Goal: Download file/media

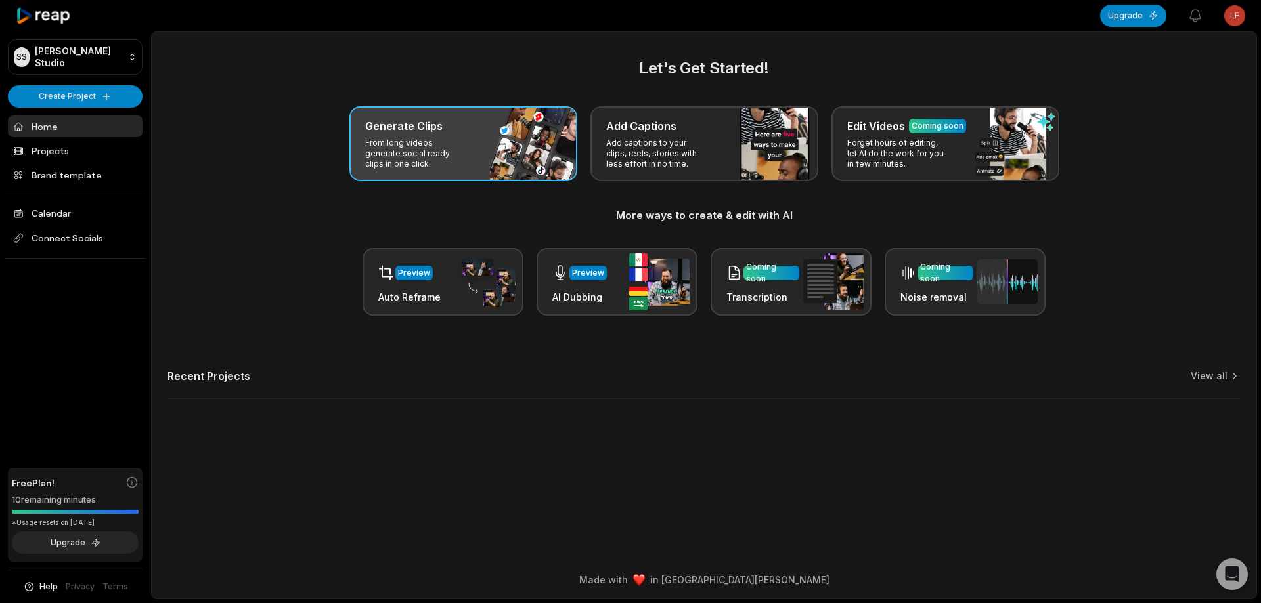
click at [492, 146] on div "Generate Clips From long videos generate social ready clips in one click." at bounding box center [463, 143] width 228 height 75
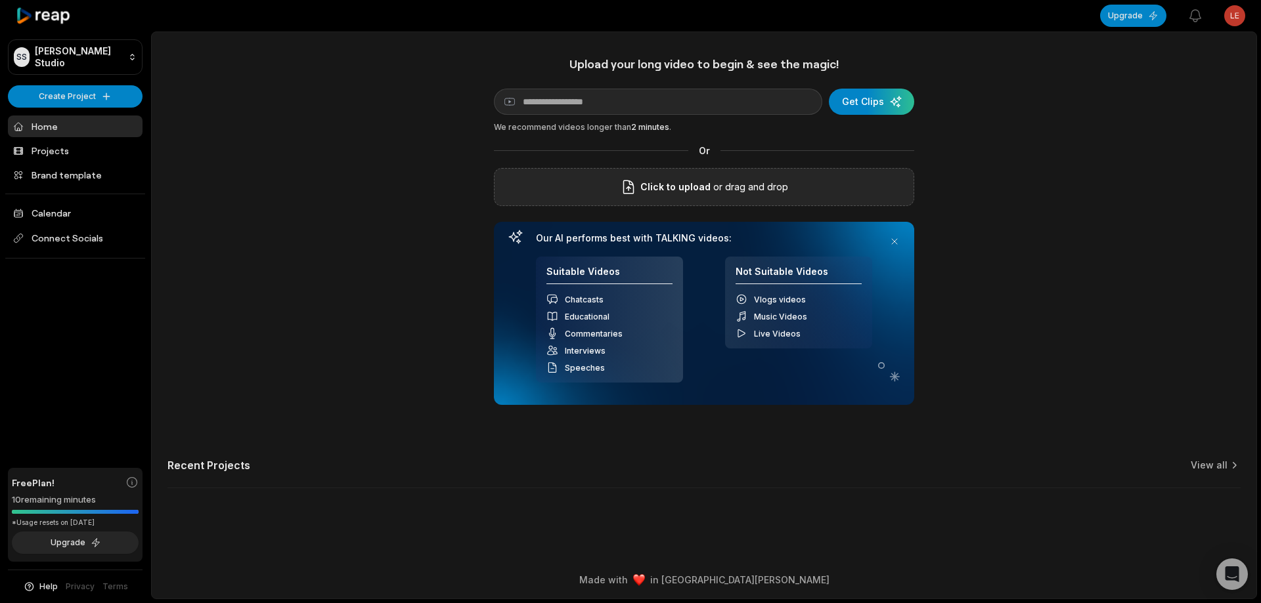
click at [714, 181] on p "or drag and drop" at bounding box center [748, 187] width 77 height 16
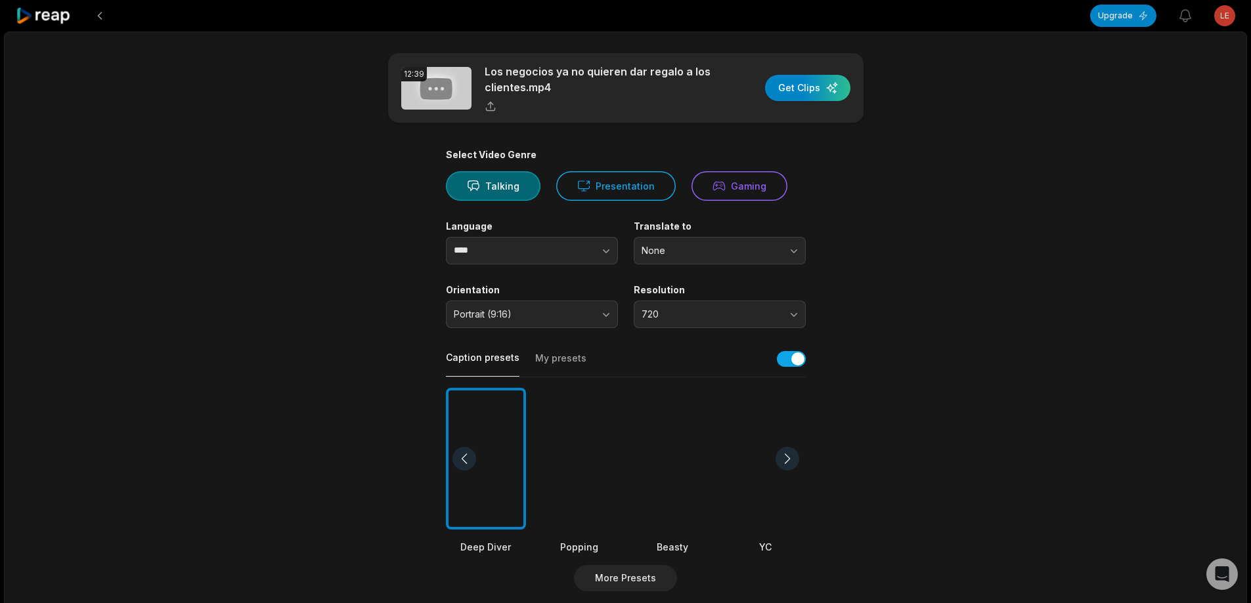
click at [684, 460] on div at bounding box center [672, 459] width 80 height 142
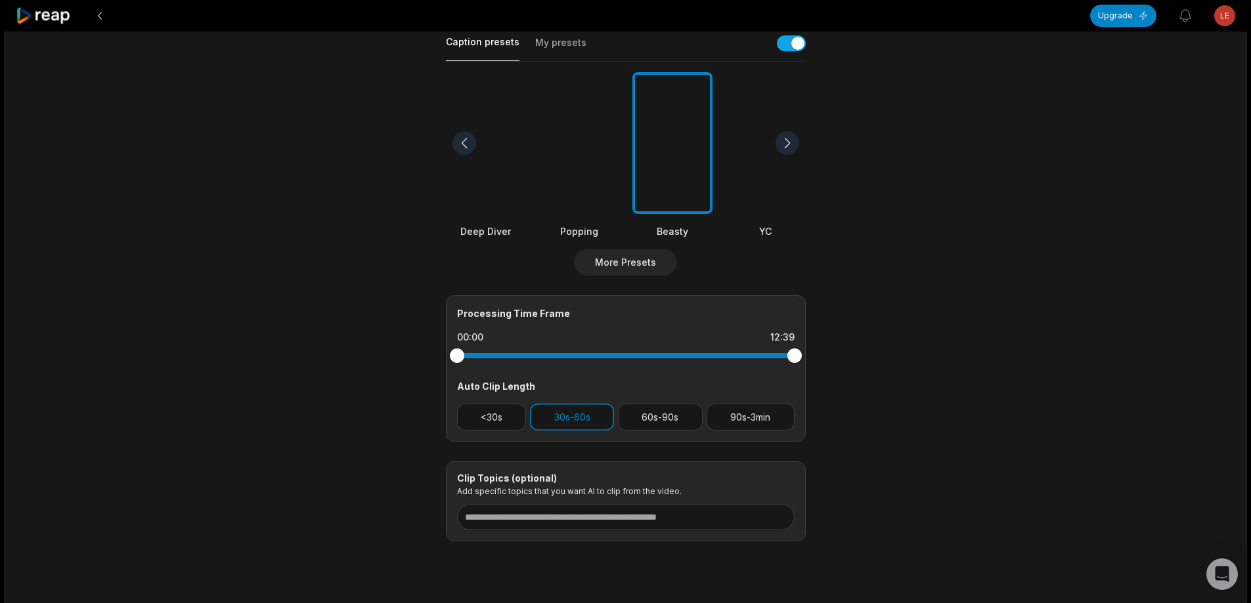
scroll to position [349, 0]
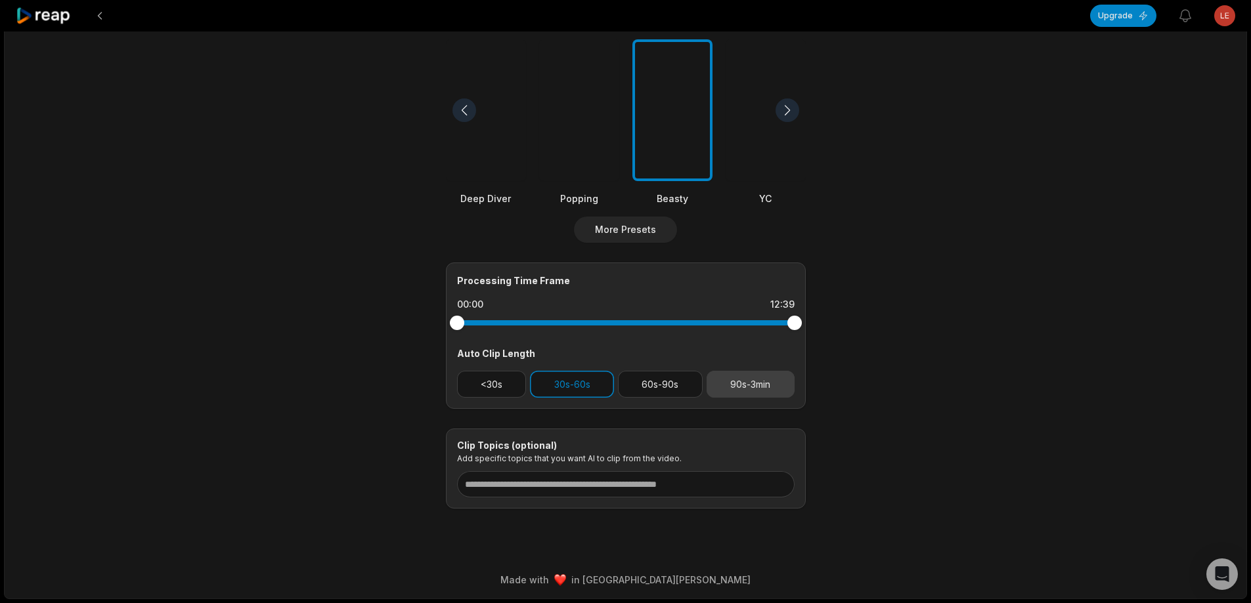
click at [771, 387] on button "90s-3min" at bounding box center [751, 384] width 88 height 27
click at [596, 377] on button "30s-60s" at bounding box center [572, 384] width 84 height 27
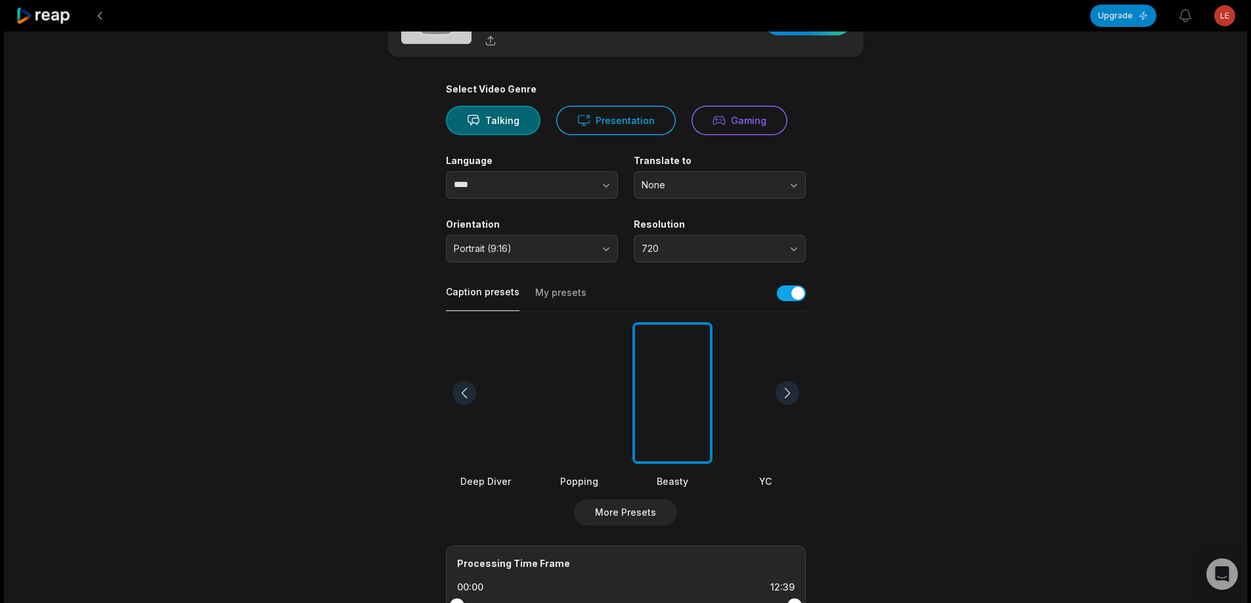
scroll to position [131, 0]
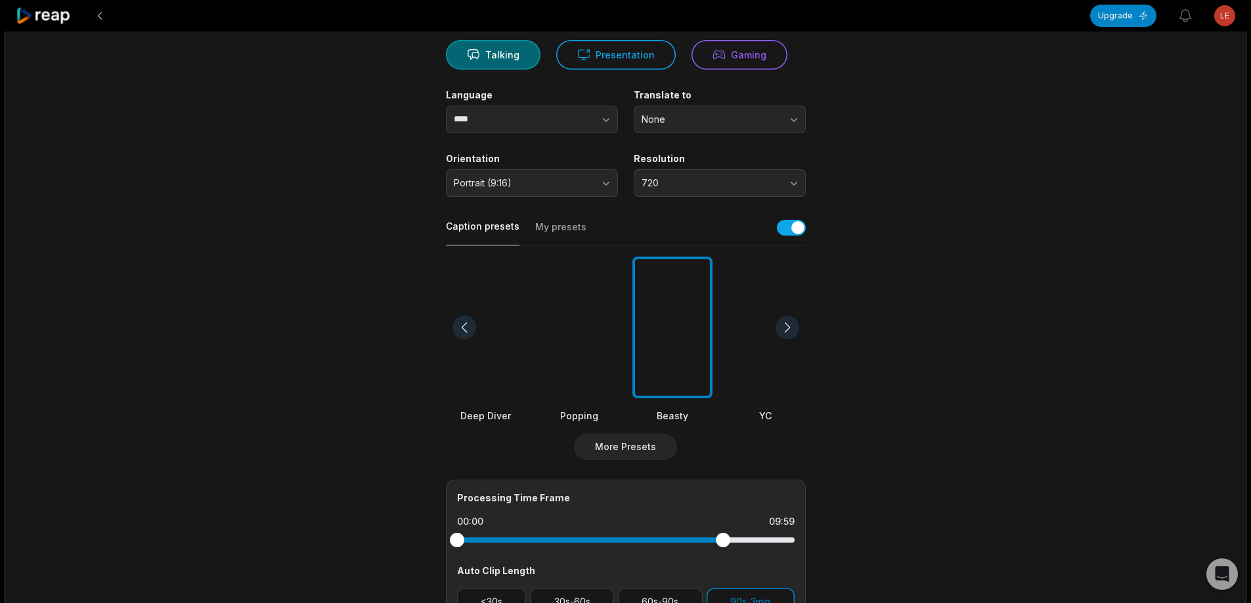
drag, startPoint x: 791, startPoint y: 540, endPoint x: 723, endPoint y: 534, distance: 67.9
click at [723, 534] on div at bounding box center [723, 540] width 14 height 14
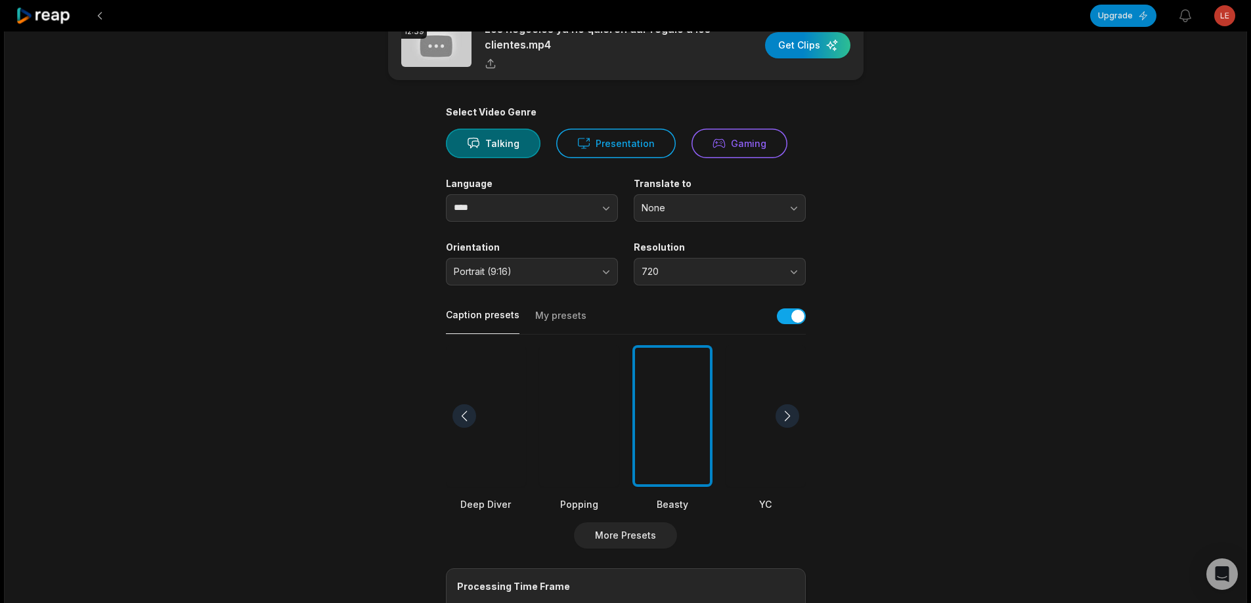
scroll to position [20, 0]
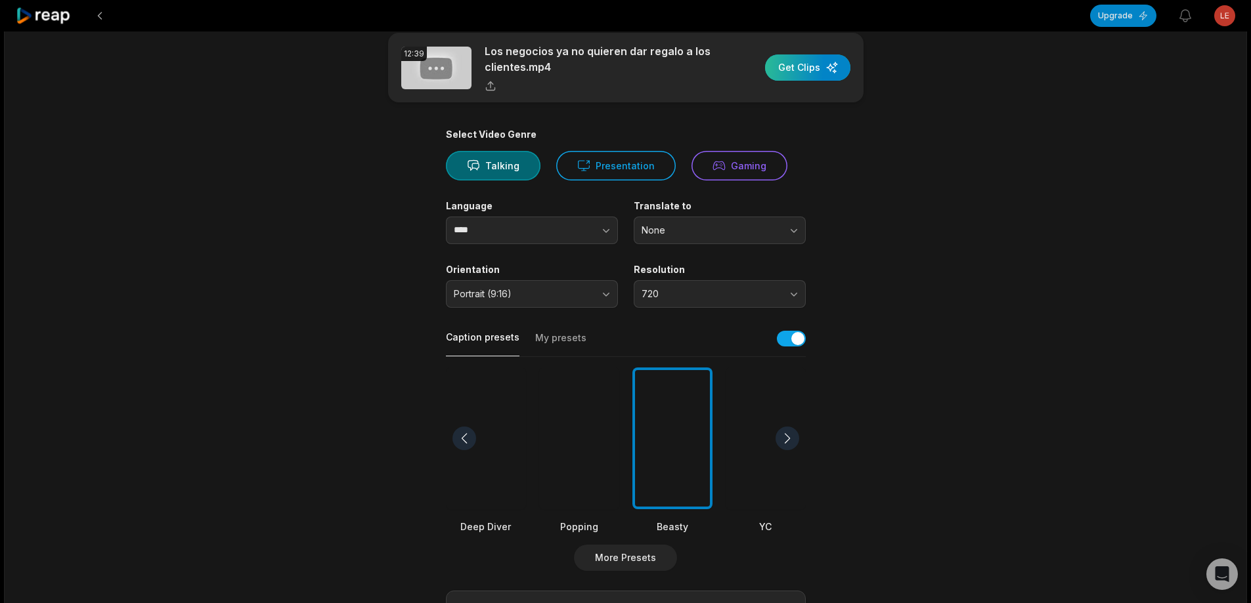
click at [827, 70] on div "button" at bounding box center [807, 67] width 85 height 26
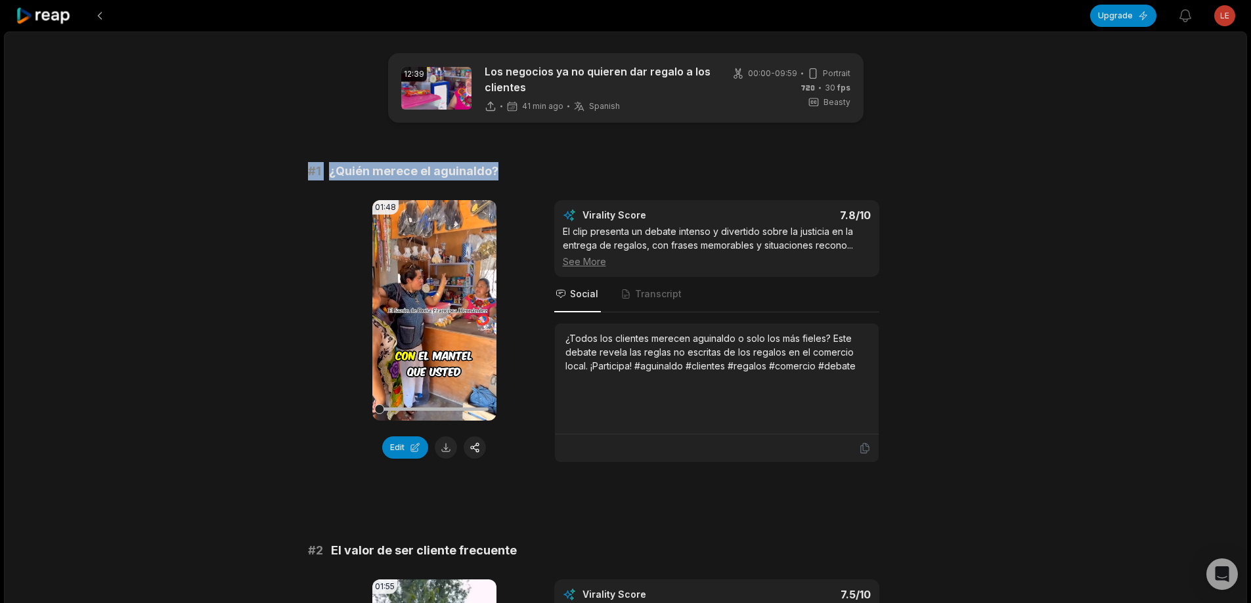
drag, startPoint x: 301, startPoint y: 172, endPoint x: 663, endPoint y: 165, distance: 362.5
copy div "# 1 ¿Quién merece el aguinaldo?"
click at [446, 448] on button at bounding box center [446, 448] width 22 height 22
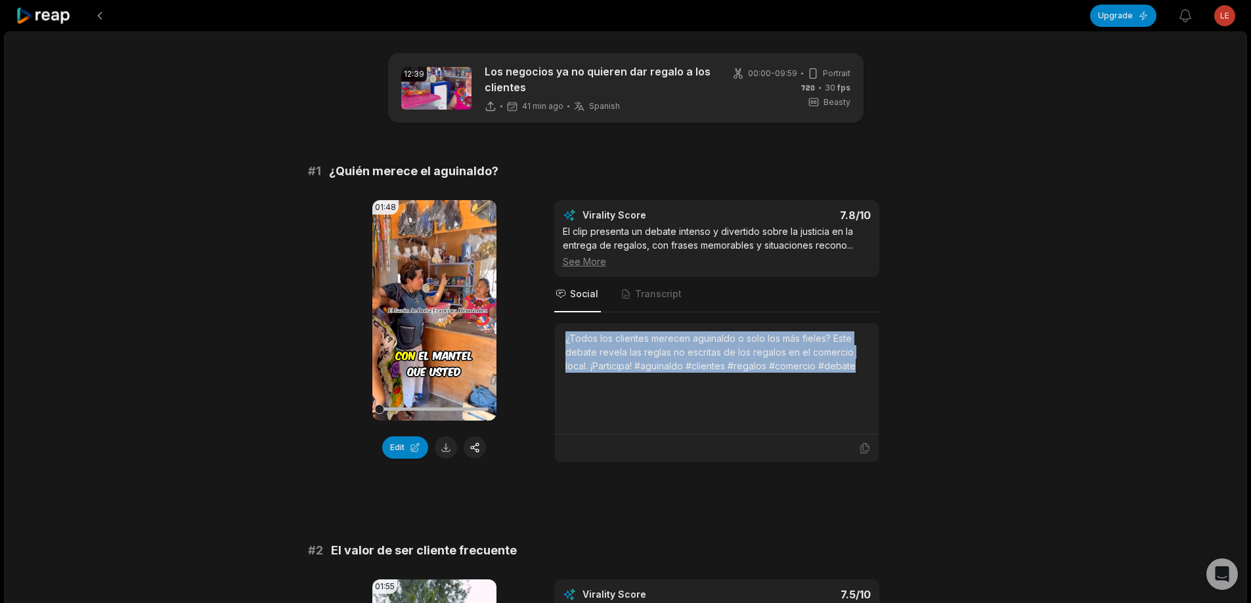
drag, startPoint x: 563, startPoint y: 336, endPoint x: 898, endPoint y: 395, distance: 339.3
click at [908, 398] on div "01:48 Your browser does not support mp4 format. Edit Virality Score 7.8 /10 El …" at bounding box center [626, 331] width 636 height 263
copy div "¿Todos los clientes merecen aguinaldo o solo los más fieles? Este debate revela…"
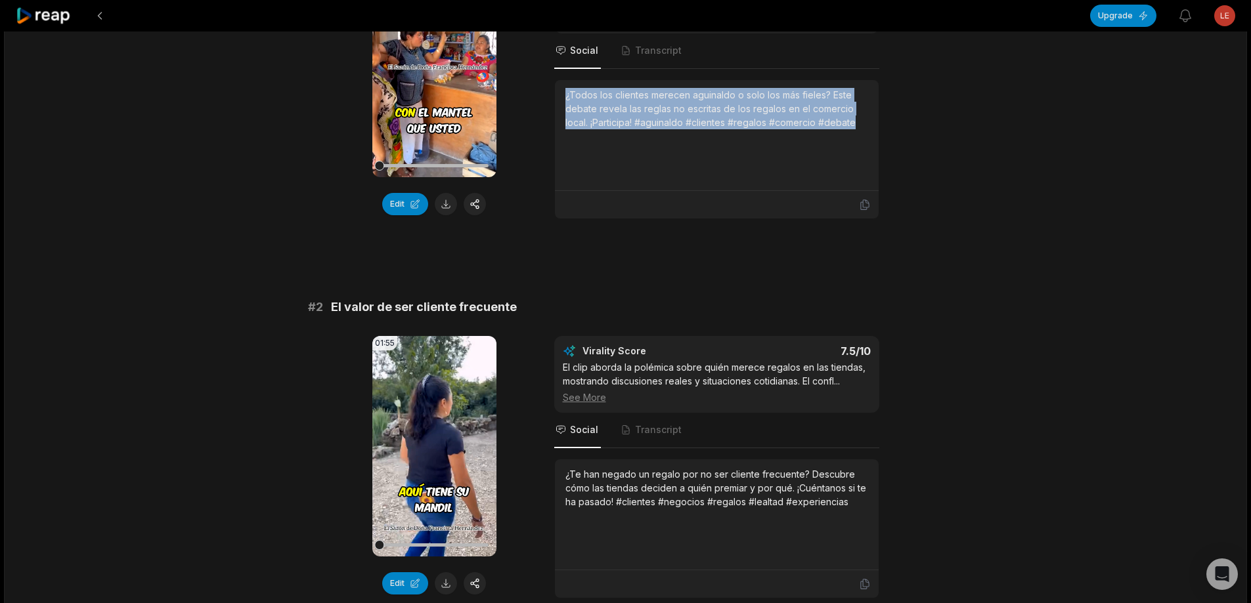
scroll to position [263, 0]
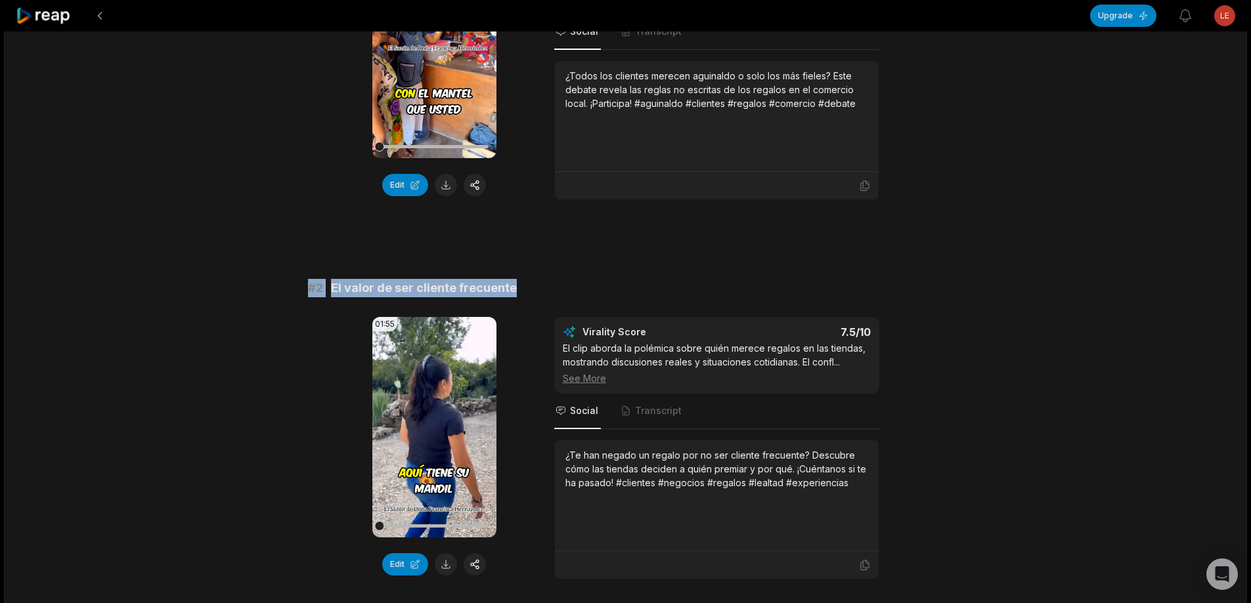
drag, startPoint x: 302, startPoint y: 287, endPoint x: 515, endPoint y: 288, distance: 213.4
copy div "# 2 El valor de ser cliente frecuente"
click at [442, 567] on button at bounding box center [446, 565] width 22 height 22
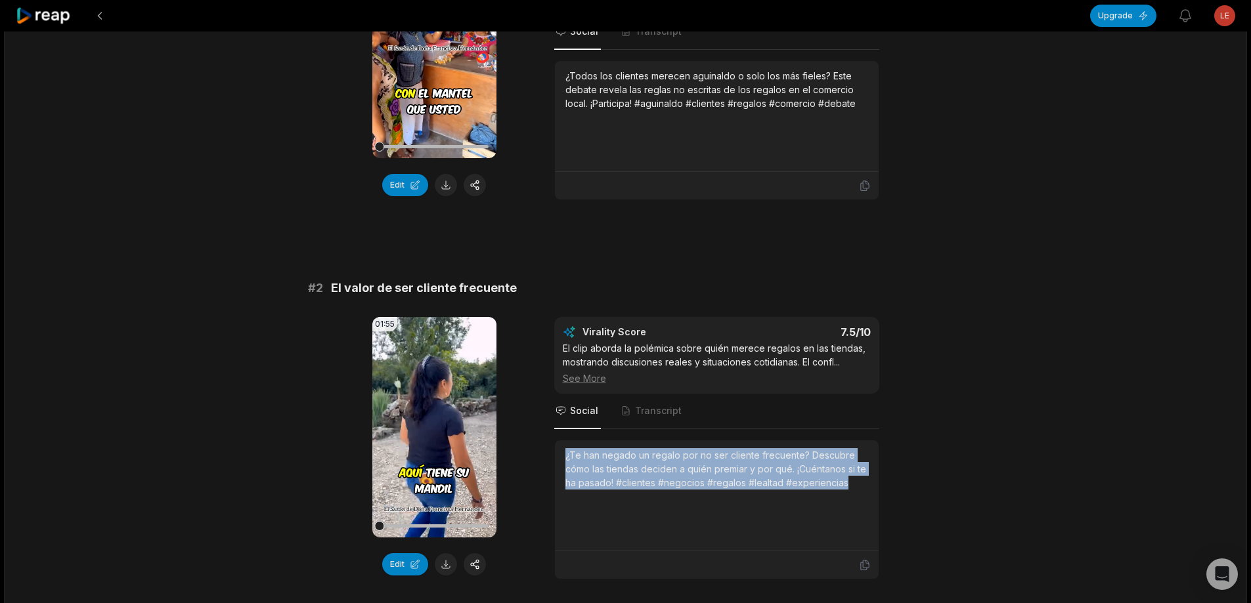
drag, startPoint x: 559, startPoint y: 454, endPoint x: 837, endPoint y: 484, distance: 279.4
click at [881, 506] on div "01:55 Your browser does not support mp4 format. Edit Virality Score 7.5 /10 El …" at bounding box center [626, 448] width 636 height 263
copy div "¿Te han negado un regalo por no ser cliente frecuente? Descubre cómo las tienda…"
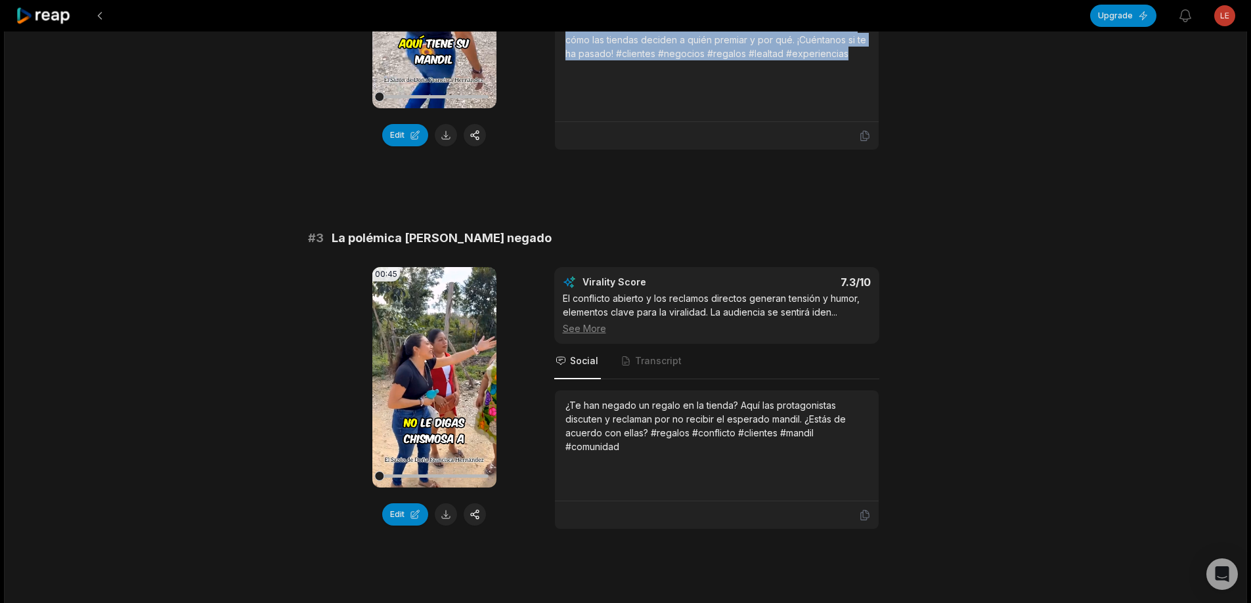
scroll to position [657, 0]
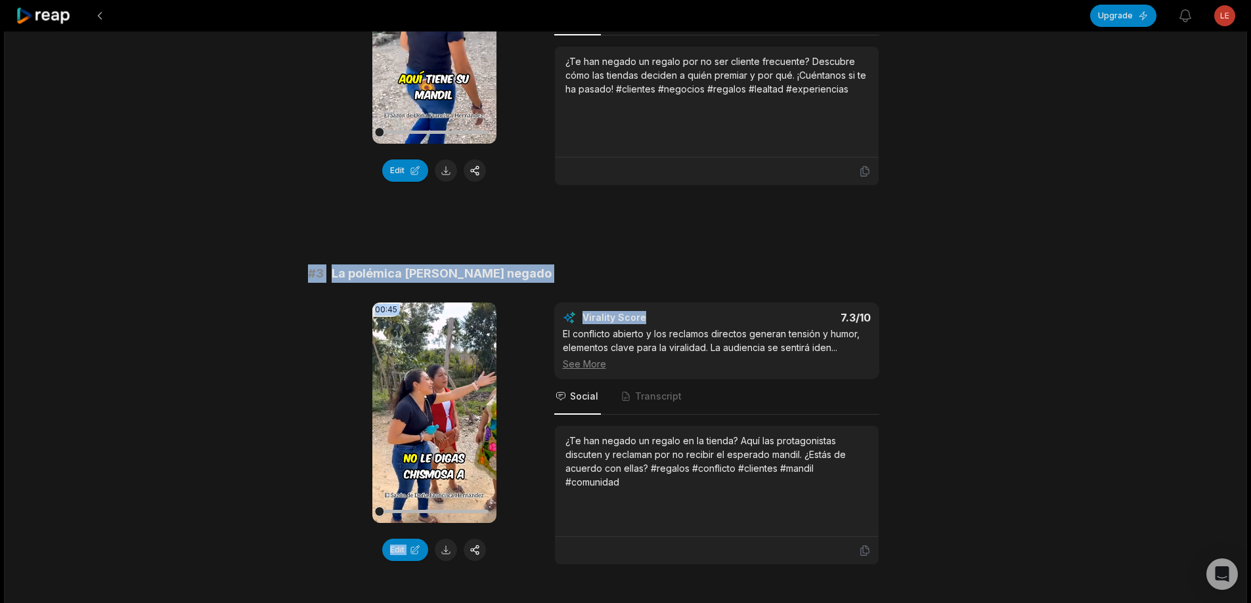
drag, startPoint x: 298, startPoint y: 273, endPoint x: 673, endPoint y: 302, distance: 376.0
click at [519, 281] on div "# 3 La polémica [PERSON_NAME] negado" at bounding box center [626, 274] width 636 height 18
drag, startPoint x: 260, startPoint y: 270, endPoint x: 510, endPoint y: 275, distance: 249.6
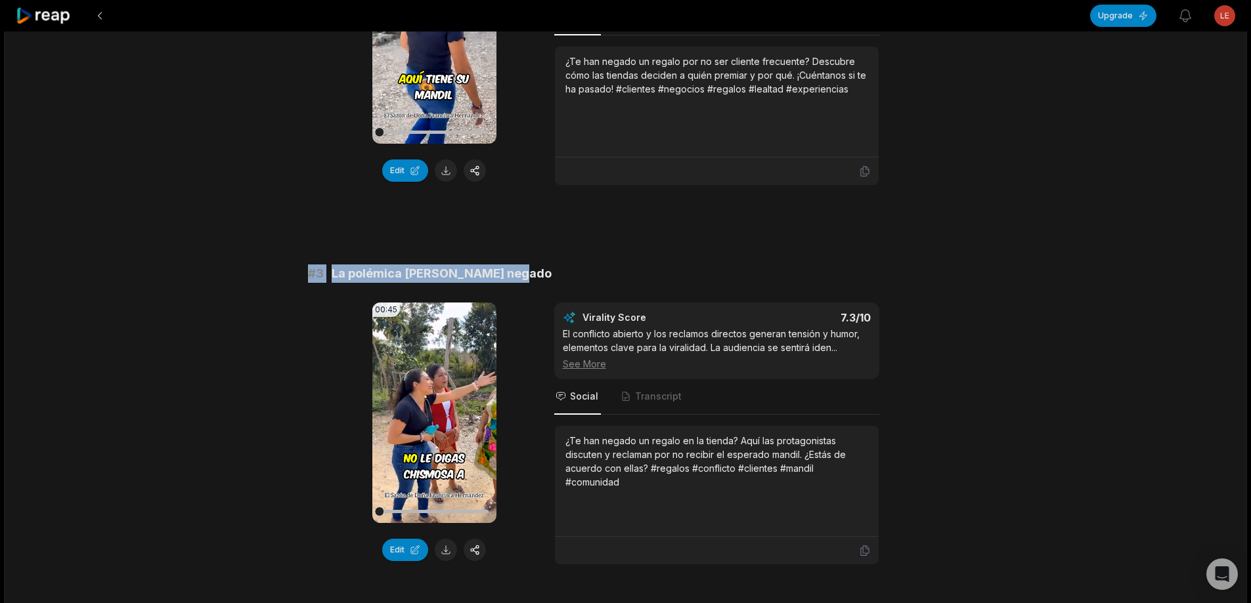
copy div "# 3 La polémica [PERSON_NAME] negado"
click at [439, 546] on button at bounding box center [446, 550] width 22 height 22
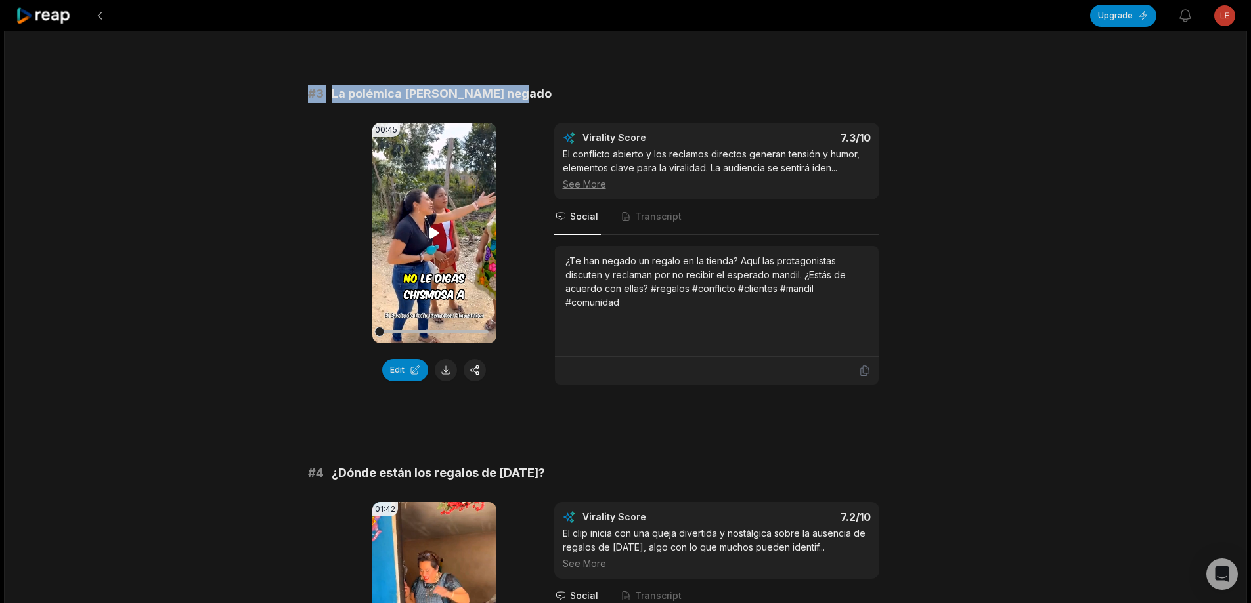
scroll to position [854, 0]
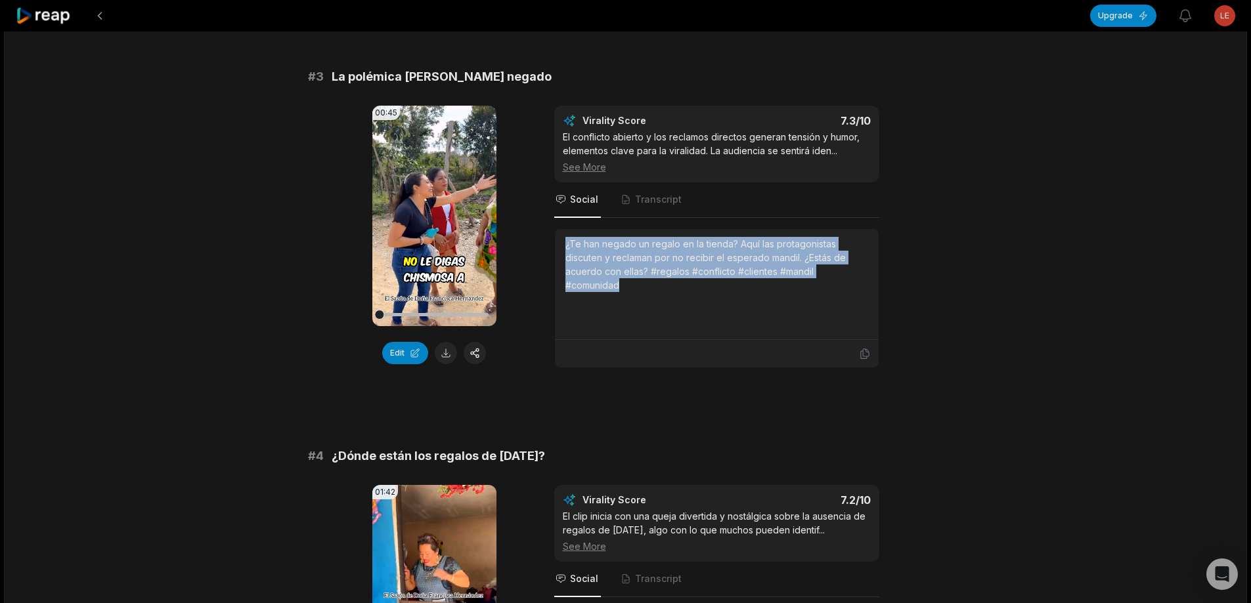
drag, startPoint x: 553, startPoint y: 244, endPoint x: 666, endPoint y: 288, distance: 121.0
click at [666, 288] on div "00:45 Your browser does not support mp4 format. Edit Virality Score 7.3 /10 El …" at bounding box center [626, 237] width 636 height 263
copy div "¿Te han negado un regalo en la tienda? Aquí las protagonistas discuten y reclam…"
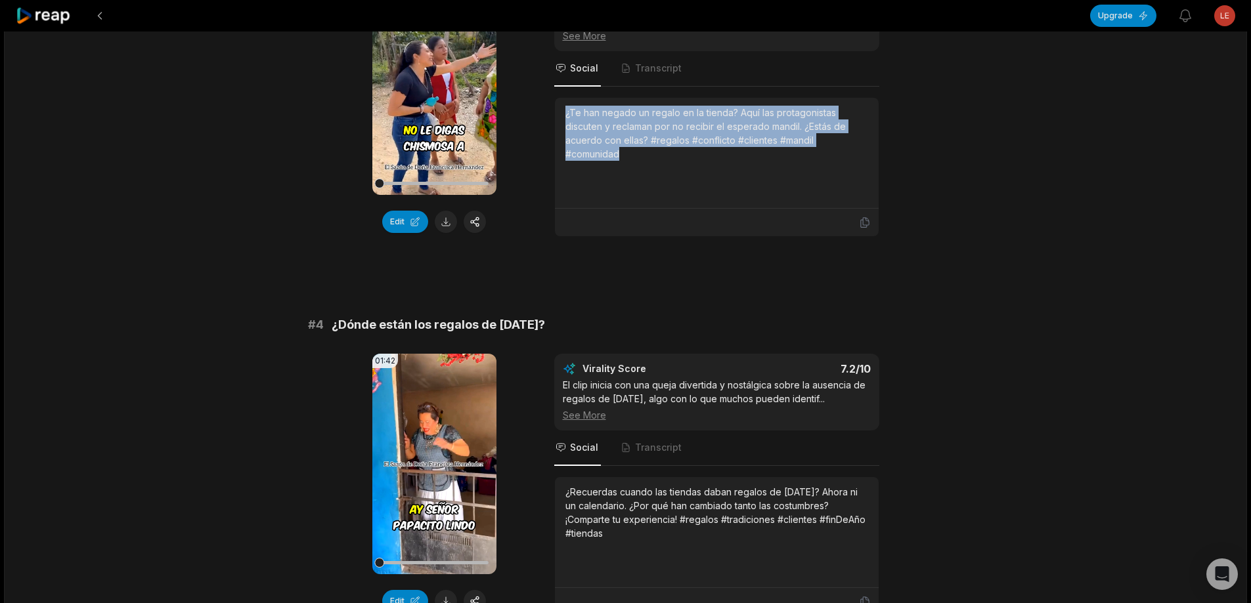
scroll to position [1051, 0]
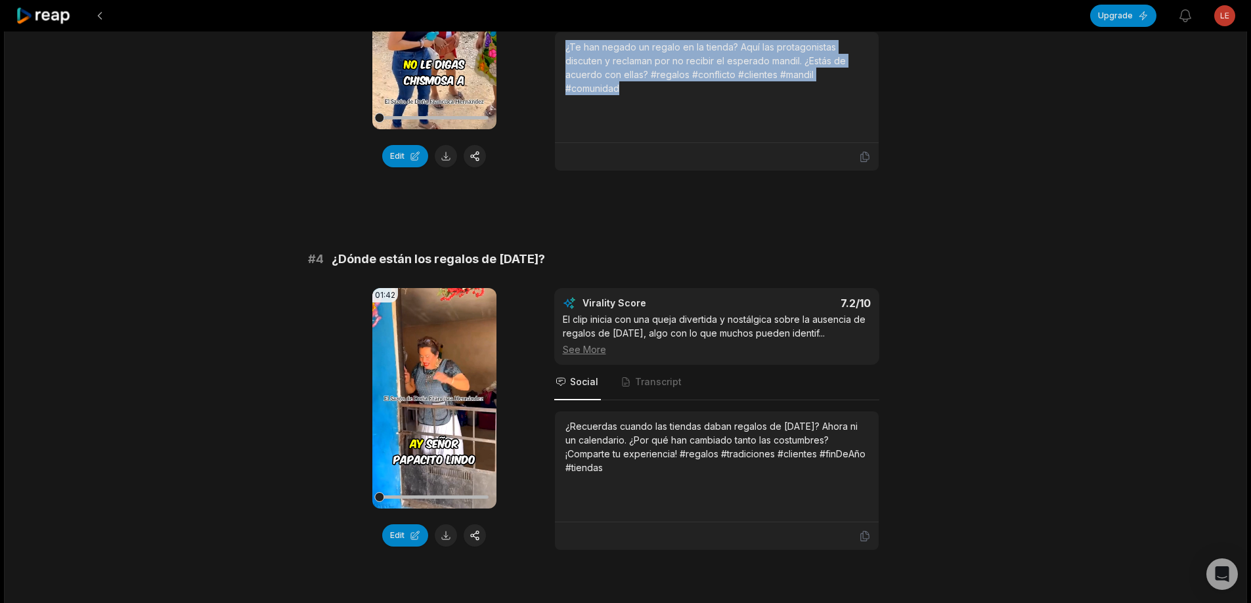
drag, startPoint x: 303, startPoint y: 260, endPoint x: 592, endPoint y: 247, distance: 288.6
click at [592, 247] on div "12:39 Los negocios ya no quieren dar regalo a los clientes 41 min ago Spanish e…" at bounding box center [625, 579] width 1243 height 3197
copy div "# 4 ¿Dónde están los regalos de [DATE]?"
click at [449, 535] on button at bounding box center [446, 536] width 22 height 22
drag, startPoint x: 566, startPoint y: 427, endPoint x: 640, endPoint y: 429, distance: 73.6
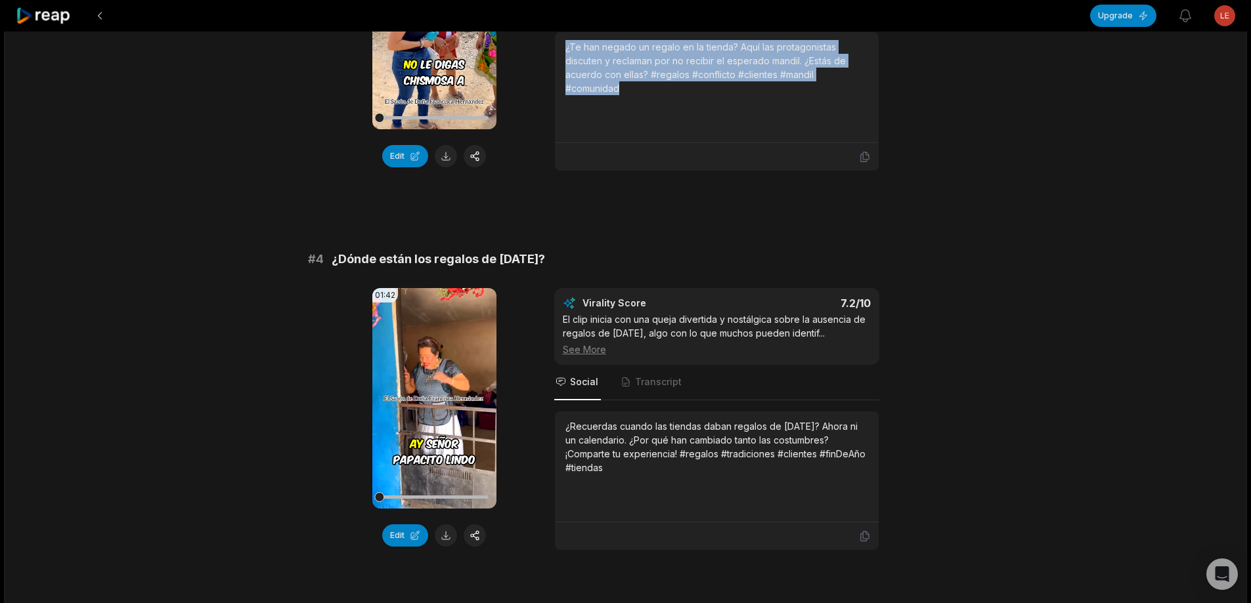
click at [642, 477] on div "¿Recuerdas cuando las tiendas daban regalos de [DATE]? Ahora ni un calendario. …" at bounding box center [716, 467] width 303 height 95
copy div "¿Recuerdas cuando las tiendas daban regalos de [DATE]? Ahora ni un calendario. …"
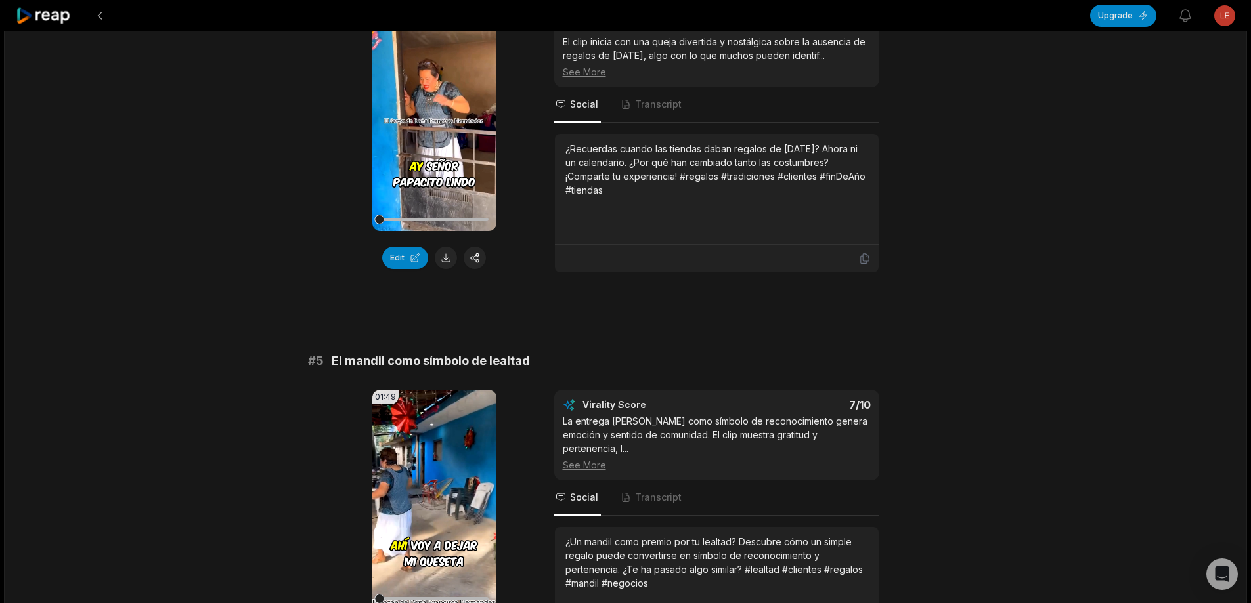
scroll to position [1379, 0]
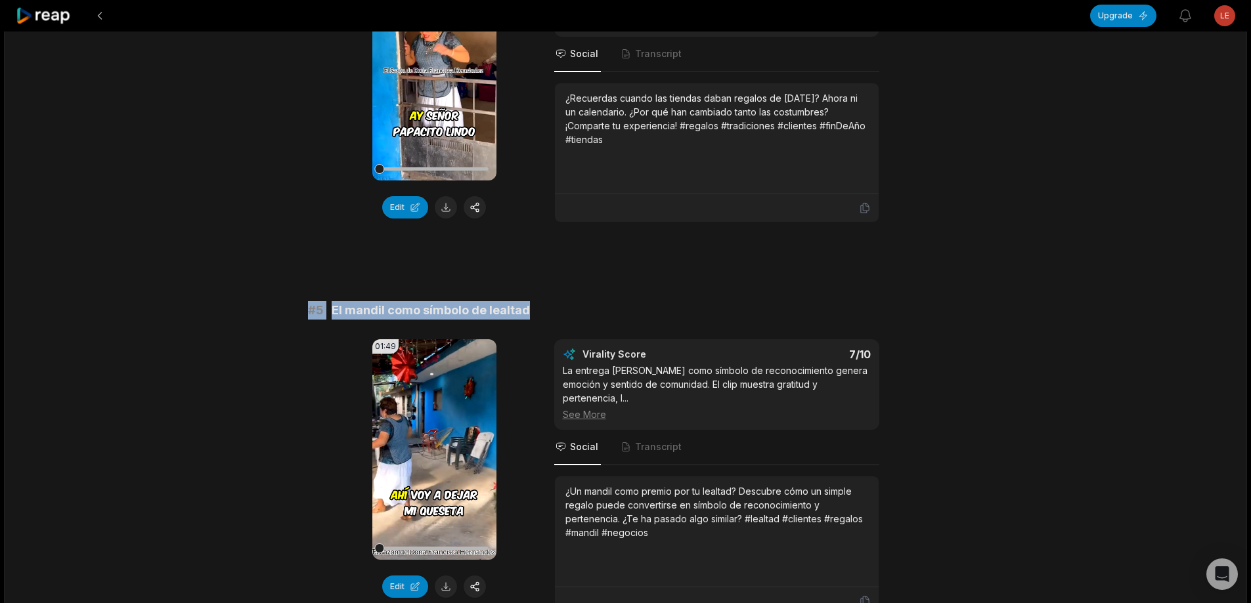
drag, startPoint x: 300, startPoint y: 306, endPoint x: 631, endPoint y: 295, distance: 331.1
click at [631, 295] on div "12:39 Los negocios ya no quieren dar regalo a los clientes 41 min ago Spanish e…" at bounding box center [625, 251] width 1243 height 3197
copy div "# 5 El mandil como símbolo de lealtad"
click at [457, 588] on div "Edit" at bounding box center [434, 587] width 124 height 22
click at [445, 586] on button at bounding box center [446, 587] width 22 height 22
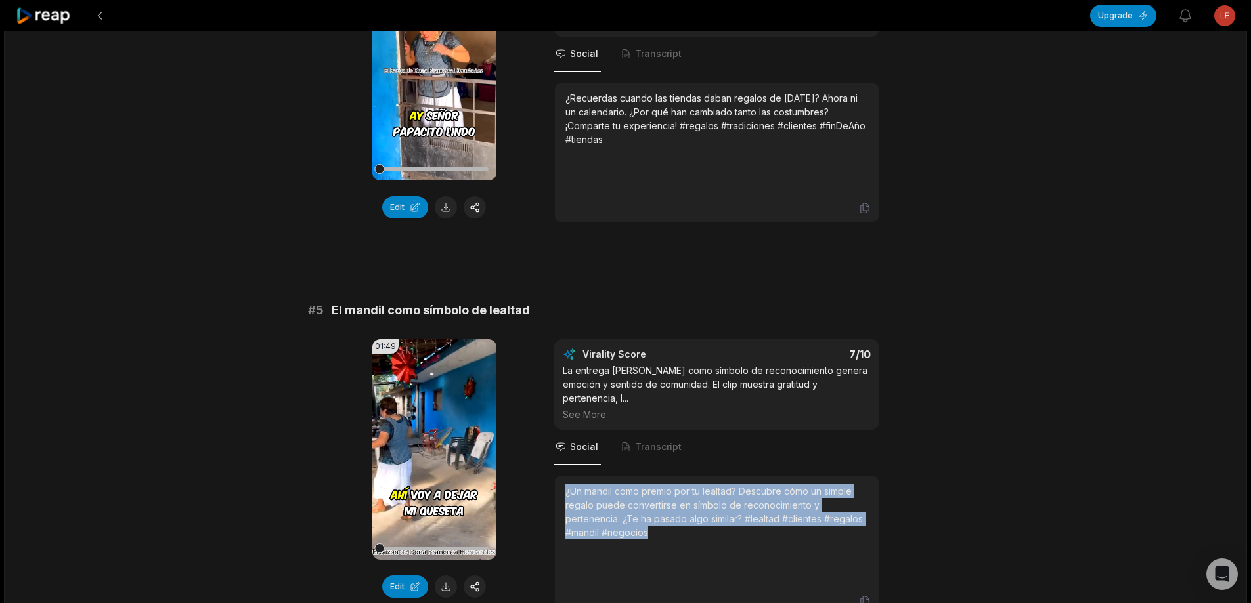
drag, startPoint x: 563, startPoint y: 492, endPoint x: 692, endPoint y: 527, distance: 134.0
click at [709, 550] on div "¿Un mandil como premio por tu lealtad? Descubre cómo un simple regalo puede con…" at bounding box center [717, 532] width 324 height 111
copy div "¿Un mandil como premio por tu lealtad? Descubre cómo un simple regalo puede con…"
